Goal: Navigation & Orientation: Find specific page/section

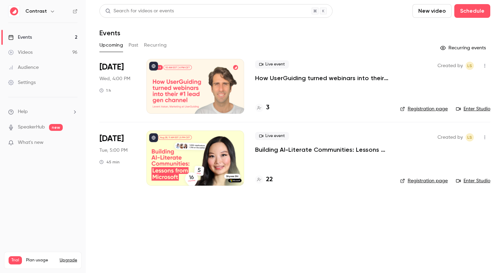
click at [33, 40] on link "Events 2" at bounding box center [43, 37] width 86 height 15
